Goal: Transaction & Acquisition: Purchase product/service

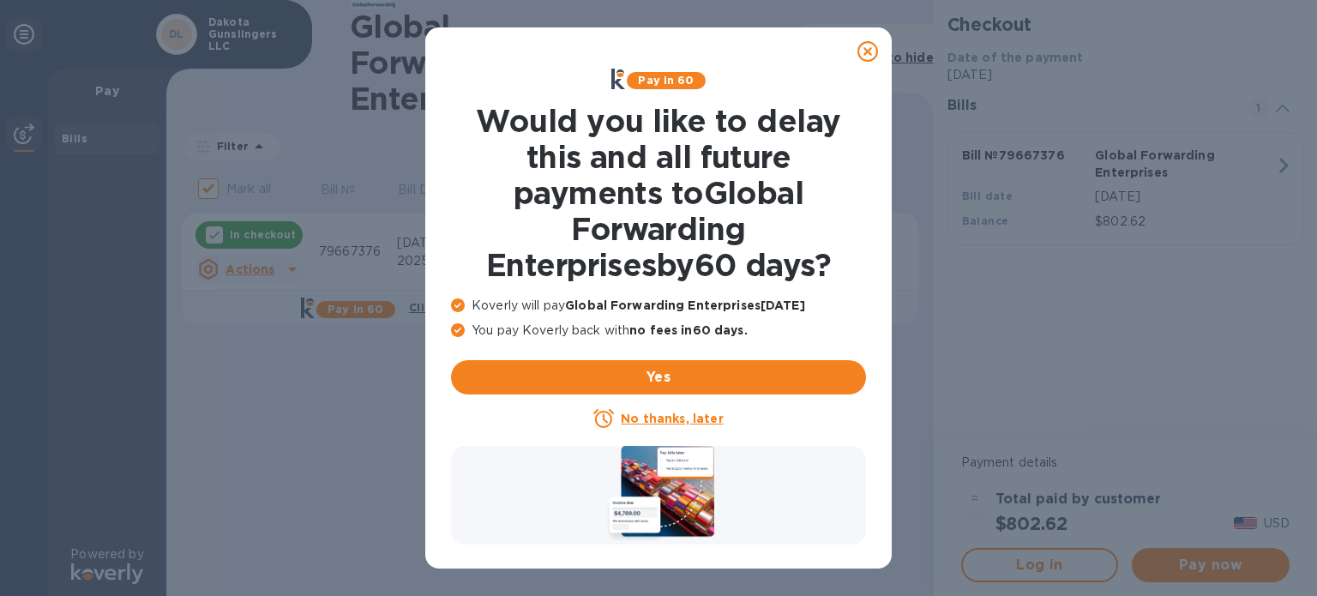
click at [864, 51] on html "DL Dakota Gunslingers LLC Pay Bills Powered by Global Forwarding Enterprises ​ …" at bounding box center [658, 298] width 1317 height 596
click at [864, 51] on icon at bounding box center [867, 51] width 21 height 21
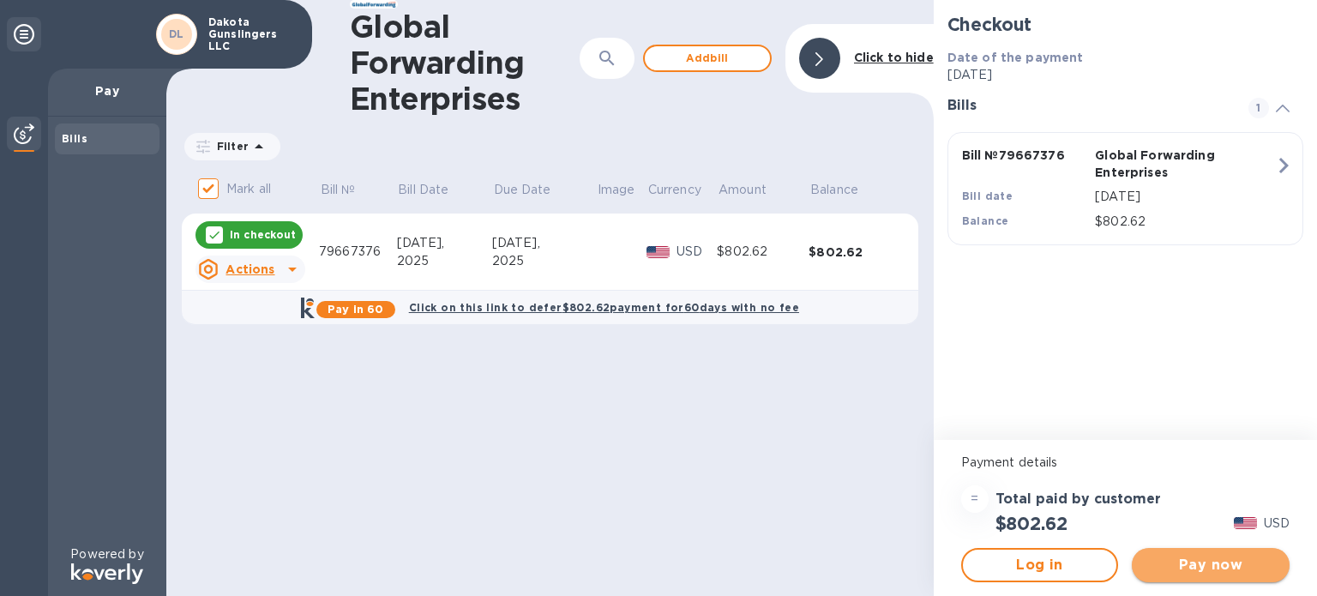
click at [1257, 566] on span "Pay now" at bounding box center [1210, 565] width 130 height 21
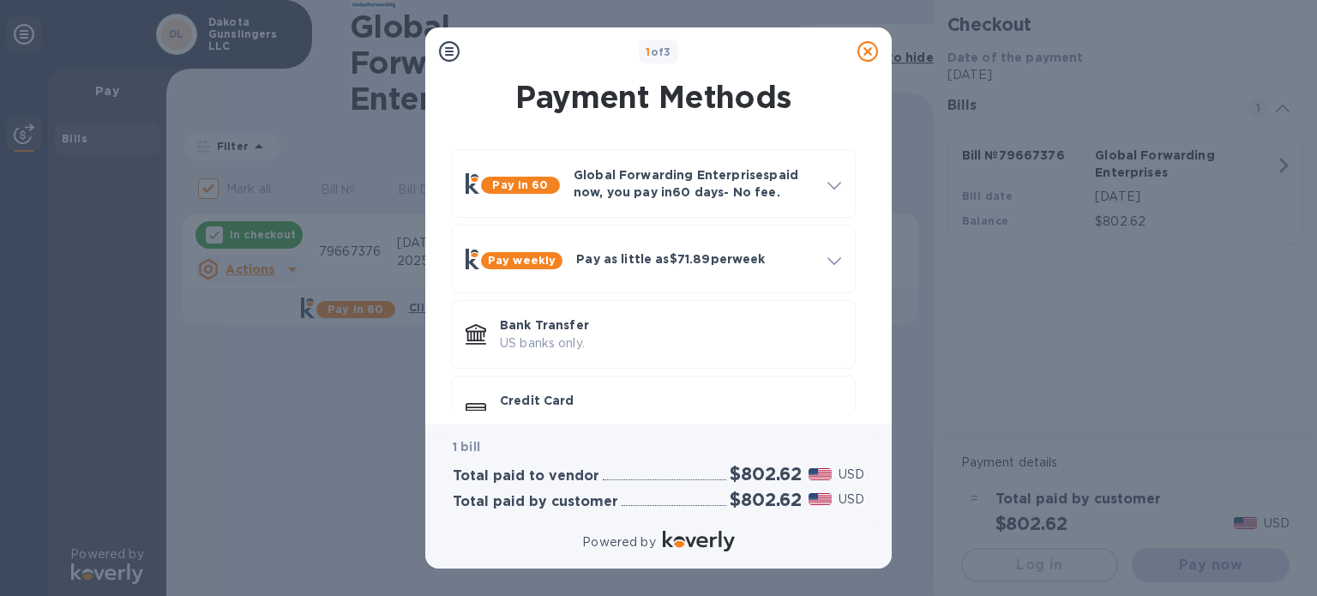
scroll to position [46, 0]
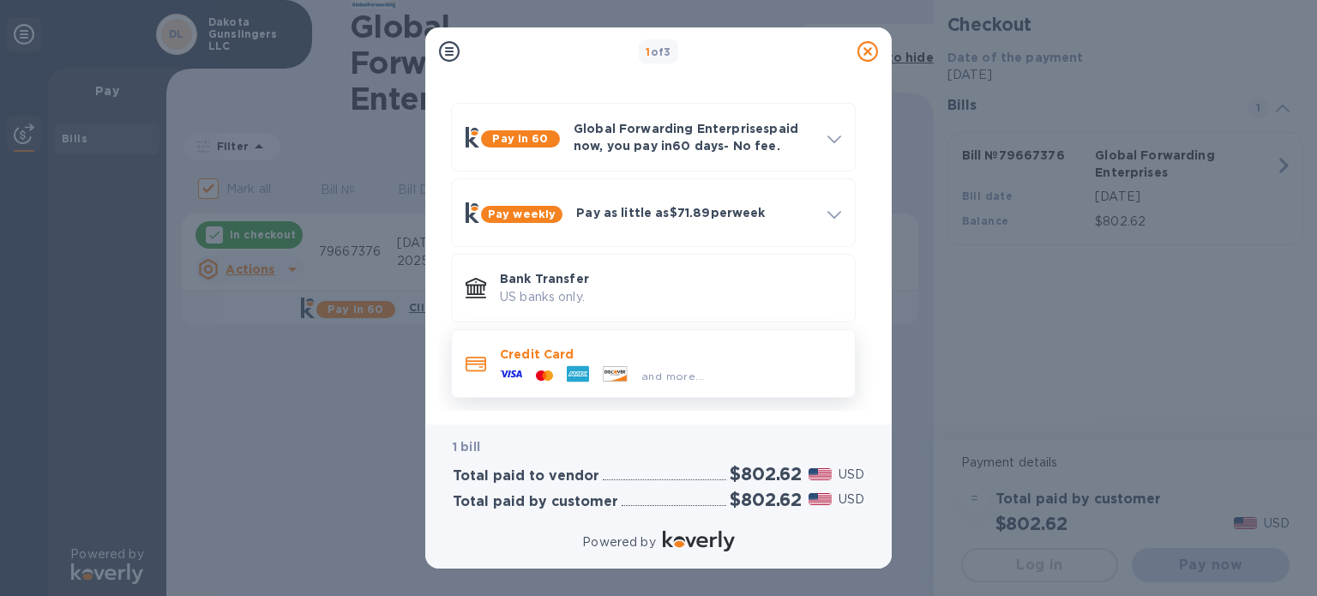
click at [624, 367] on icon at bounding box center [614, 373] width 23 height 15
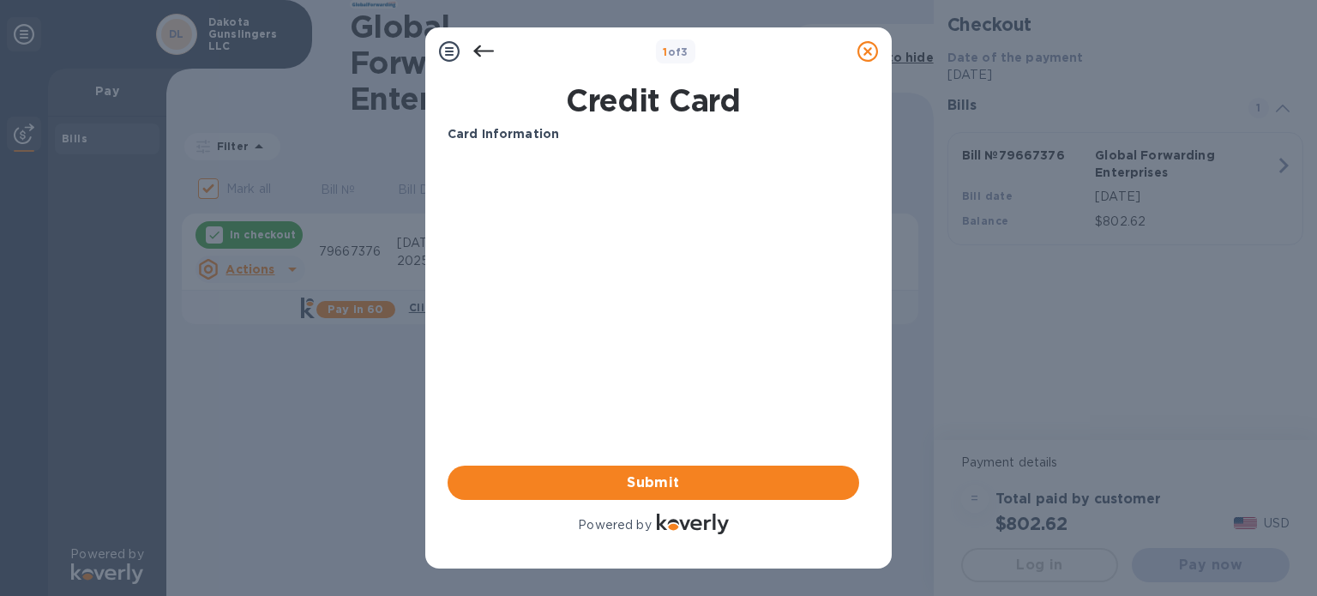
scroll to position [0, 0]
click at [697, 151] on div "Your browser does not support iframes" at bounding box center [653, 223] width 425 height 146
click at [473, 51] on icon at bounding box center [483, 51] width 21 height 21
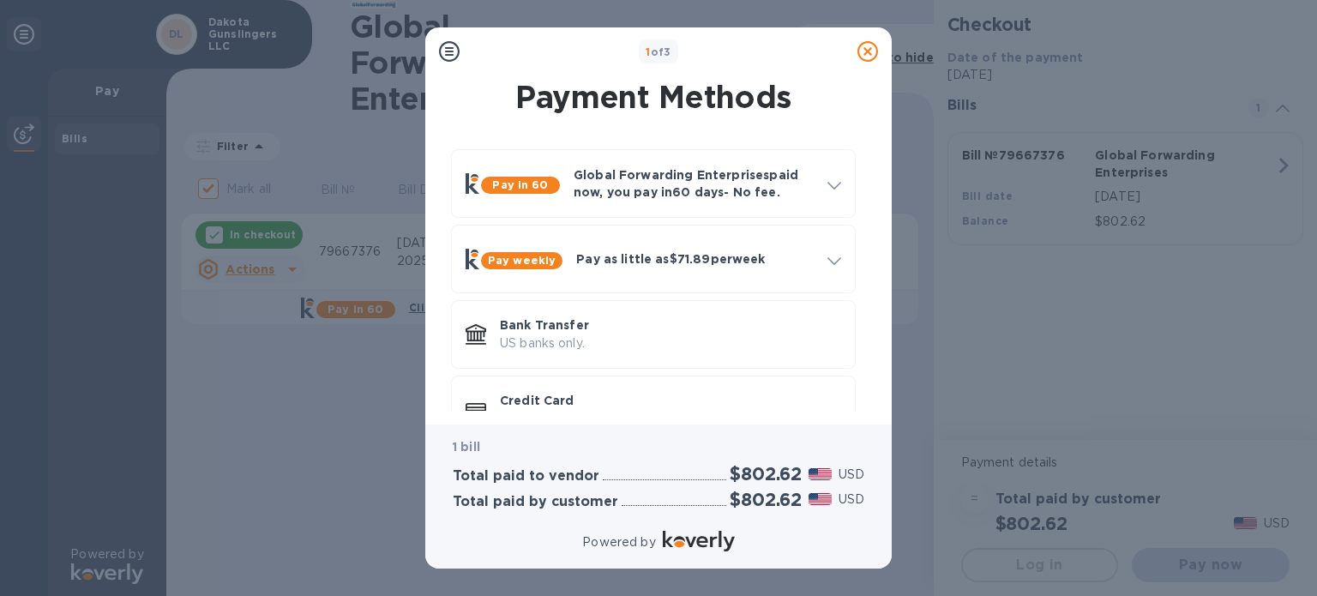
scroll to position [46, 0]
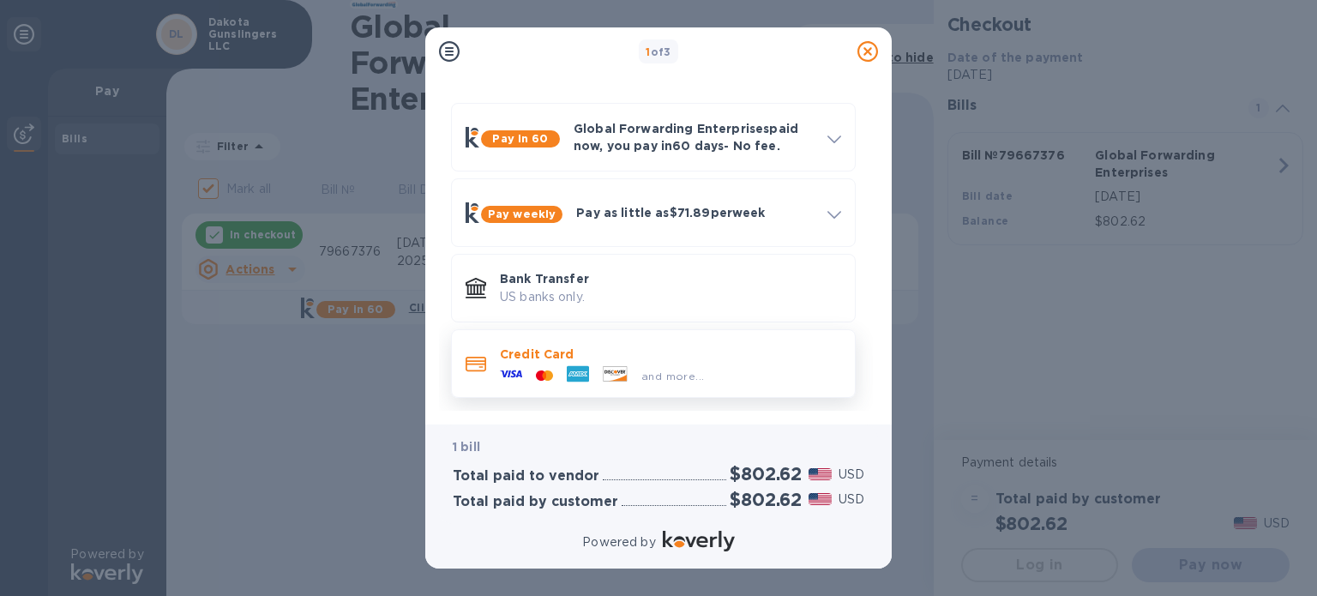
click at [550, 351] on p "Credit Card" at bounding box center [670, 353] width 341 height 17
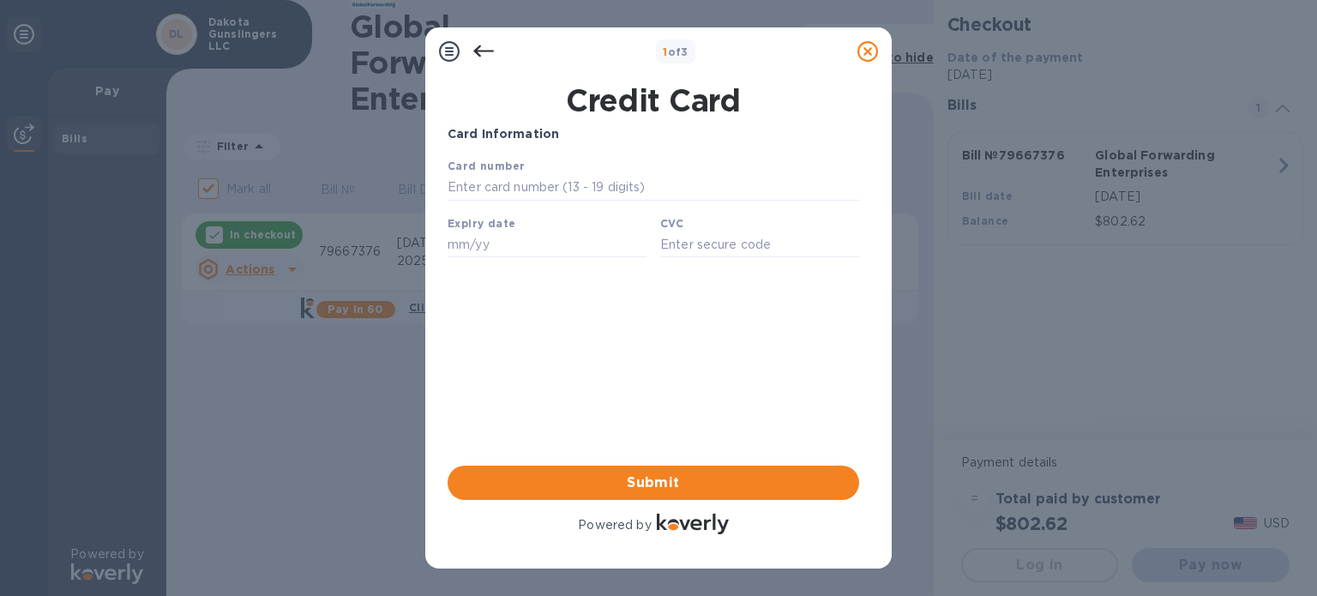
scroll to position [0, 0]
click at [507, 183] on input "text" at bounding box center [652, 188] width 411 height 26
type input "[CREDIT_CARD_NUMBER]"
click at [467, 327] on div "Card Information Your browser does not support iframes Submit Powered by" at bounding box center [652, 331] width 411 height 412
click at [543, 232] on div "Expiry date" at bounding box center [547, 235] width 213 height 57
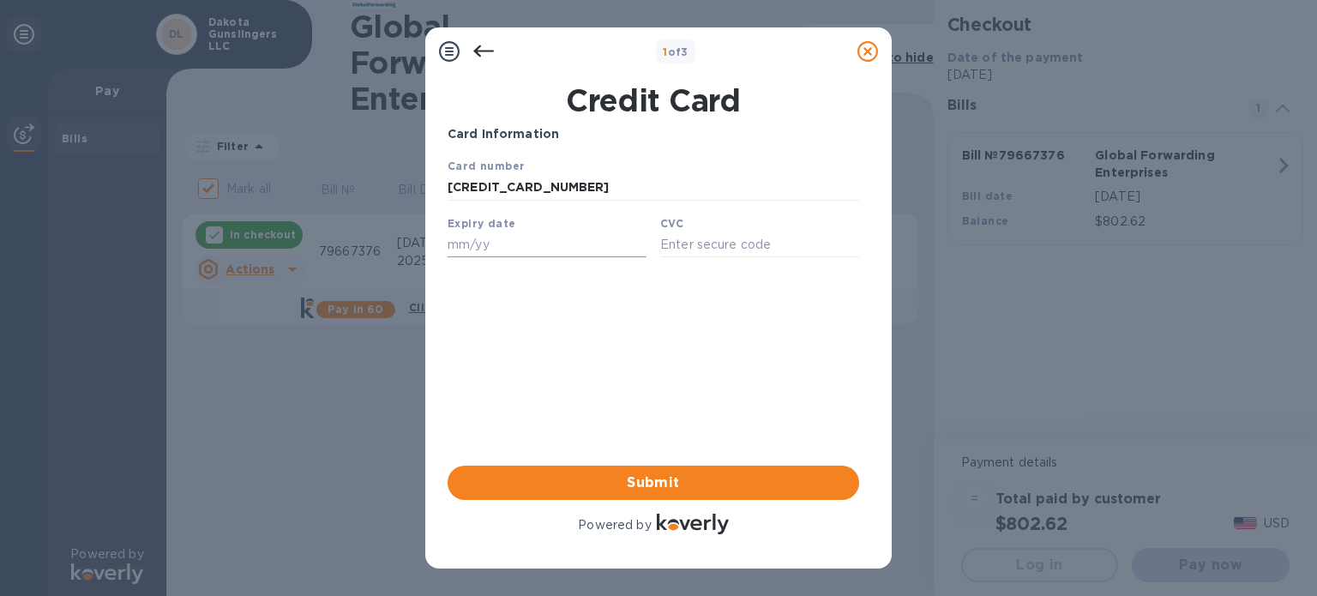
click at [489, 239] on input "text" at bounding box center [546, 244] width 199 height 26
paste input "07/29"
type input "07/29"
click at [591, 289] on div "Card Information Your browser does not support iframes Submit Powered by" at bounding box center [652, 331] width 411 height 412
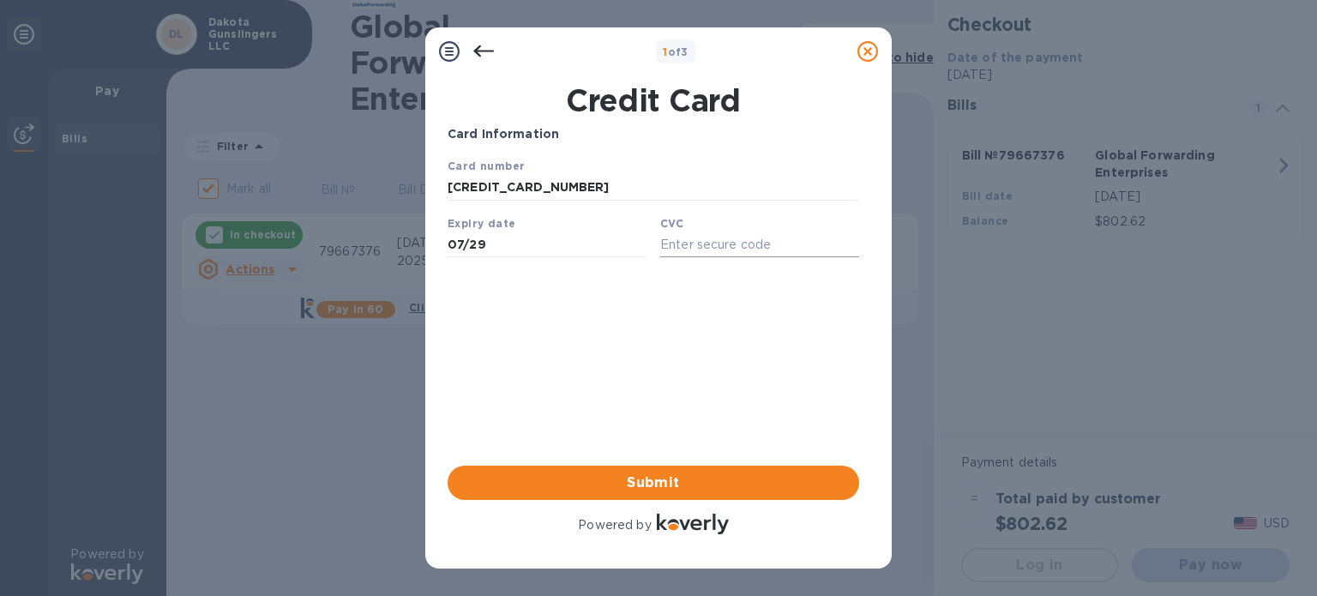
click at [693, 251] on input "text" at bounding box center [759, 244] width 199 height 26
type input "1932"
click at [545, 364] on div "Card Information Your browser does not support iframes Submit Powered by" at bounding box center [652, 331] width 411 height 412
click at [621, 489] on span "Submit" at bounding box center [653, 482] width 384 height 21
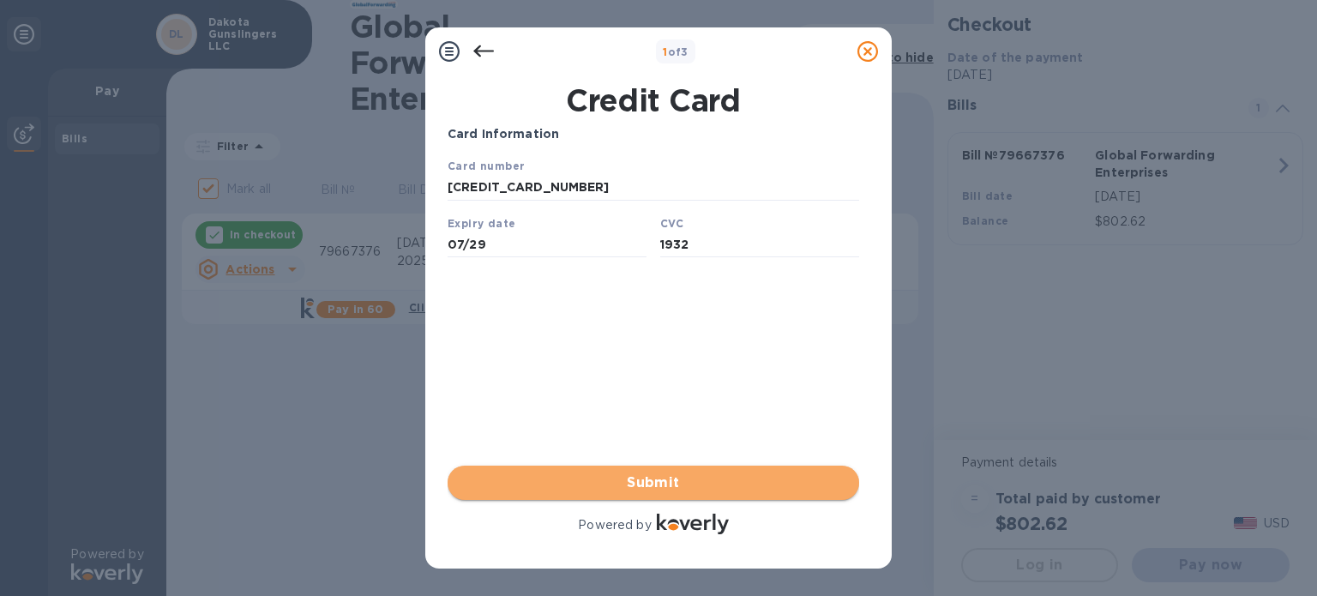
click at [786, 486] on span "Submit" at bounding box center [653, 482] width 384 height 21
